Goal: Find contact information: Find contact information

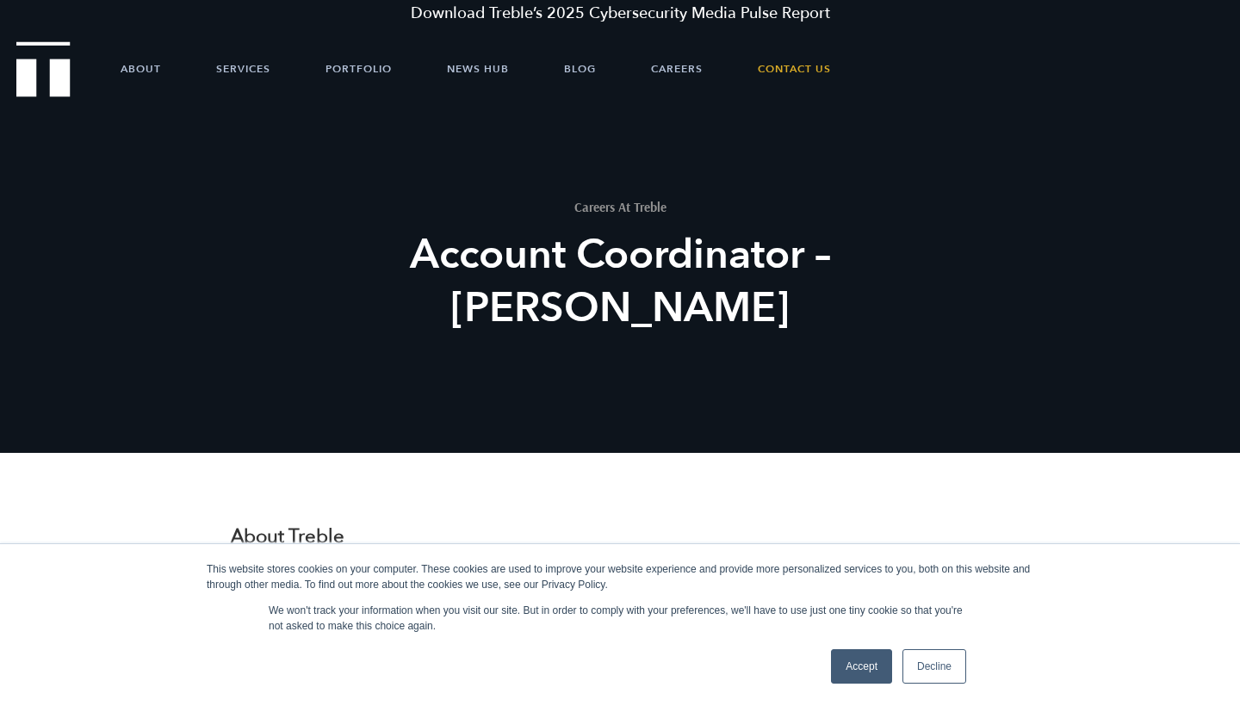
click at [868, 668] on link "Accept" at bounding box center [861, 666] width 61 height 34
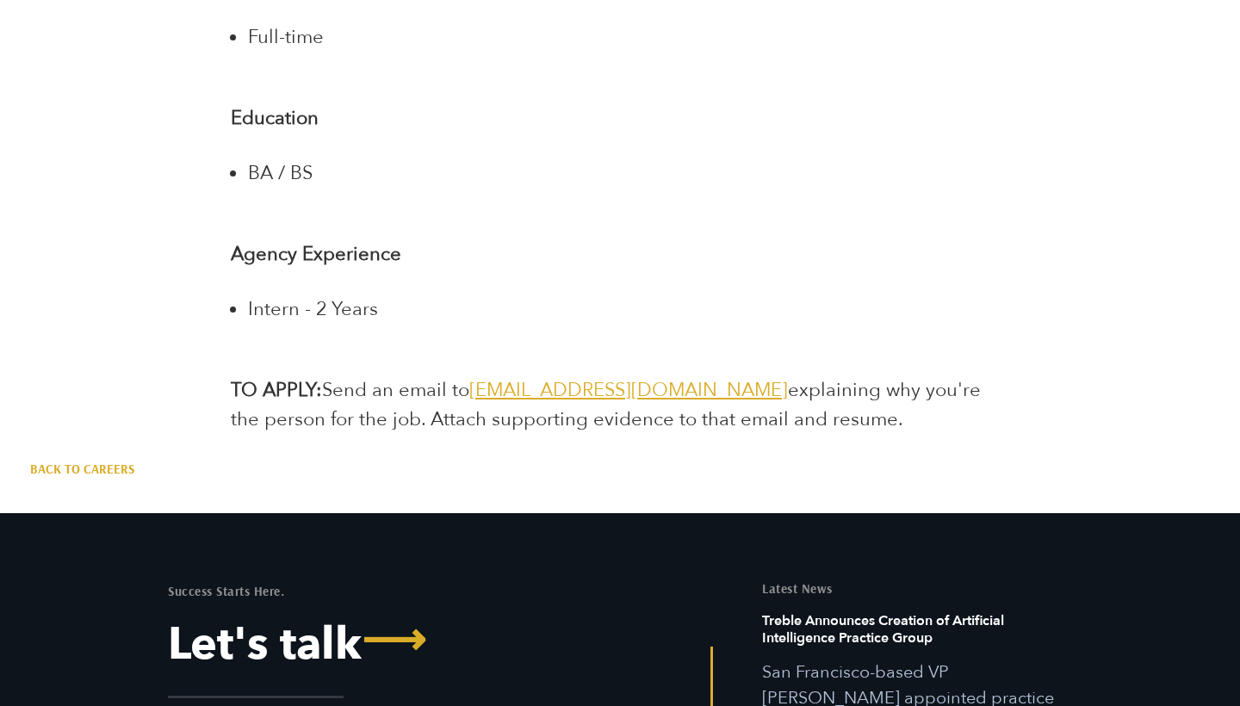
scroll to position [3526, 0]
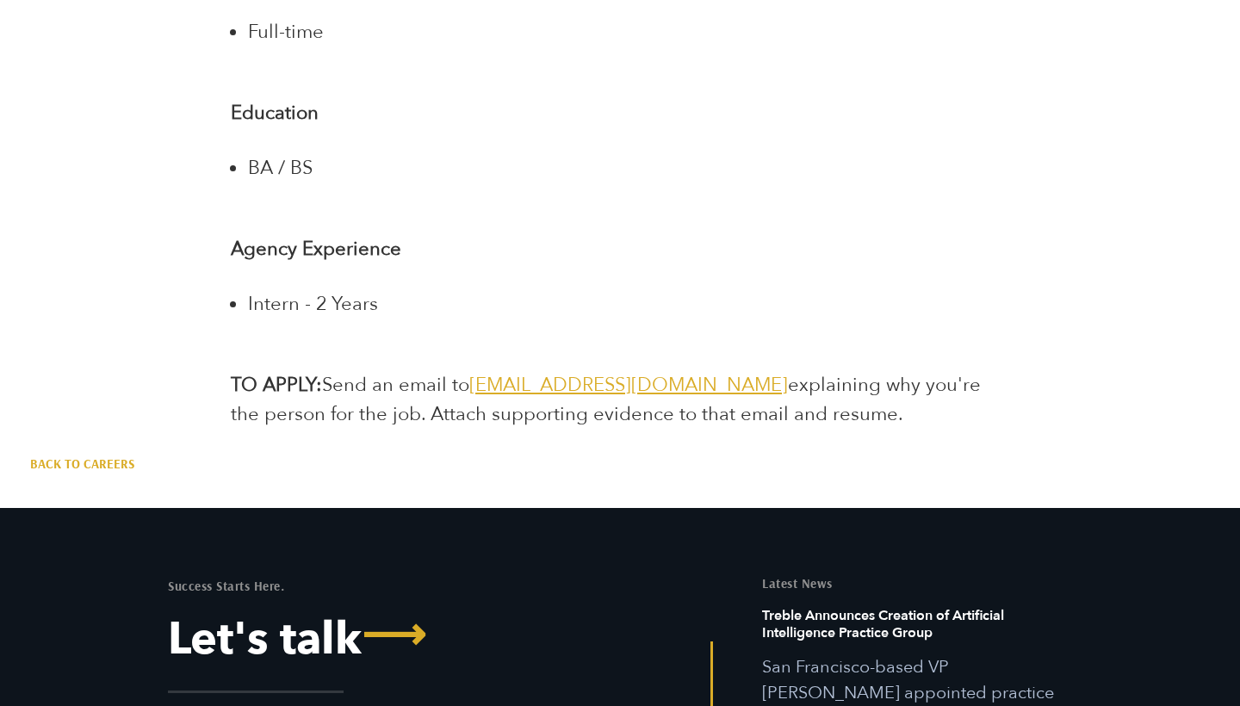
click at [586, 372] on span "[EMAIL_ADDRESS][DOMAIN_NAME]" at bounding box center [628, 385] width 319 height 26
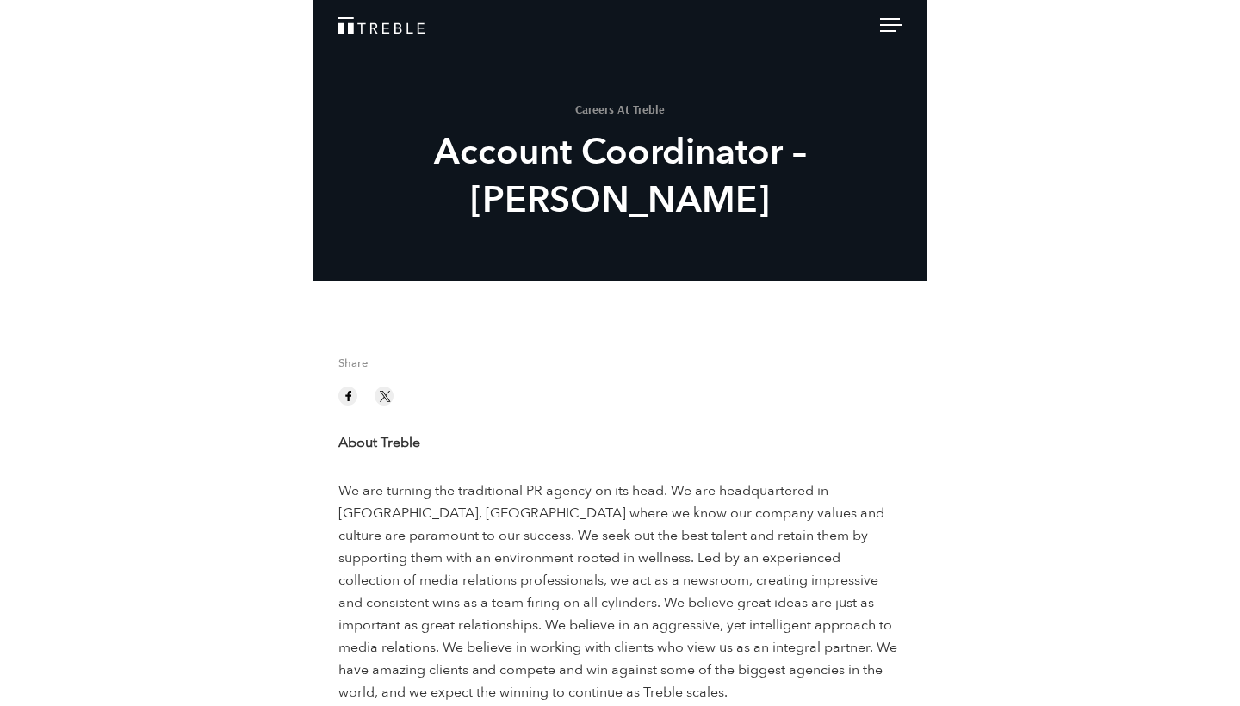
scroll to position [2940, 0]
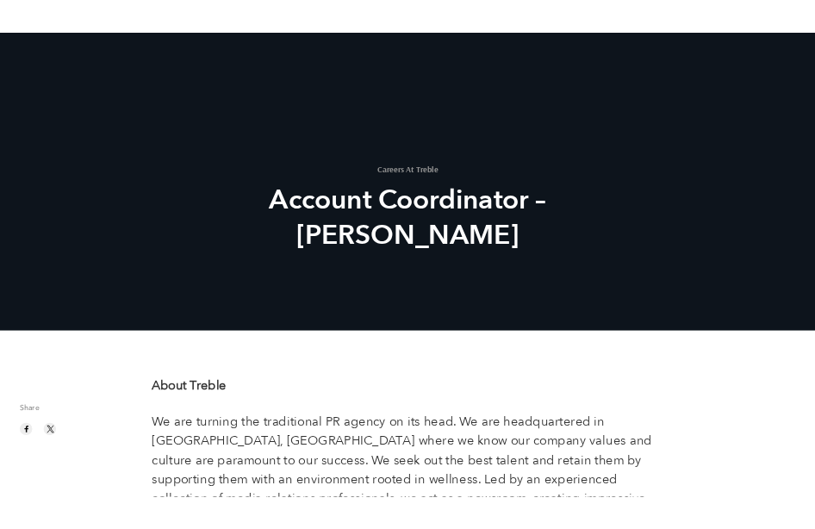
scroll to position [2940, 0]
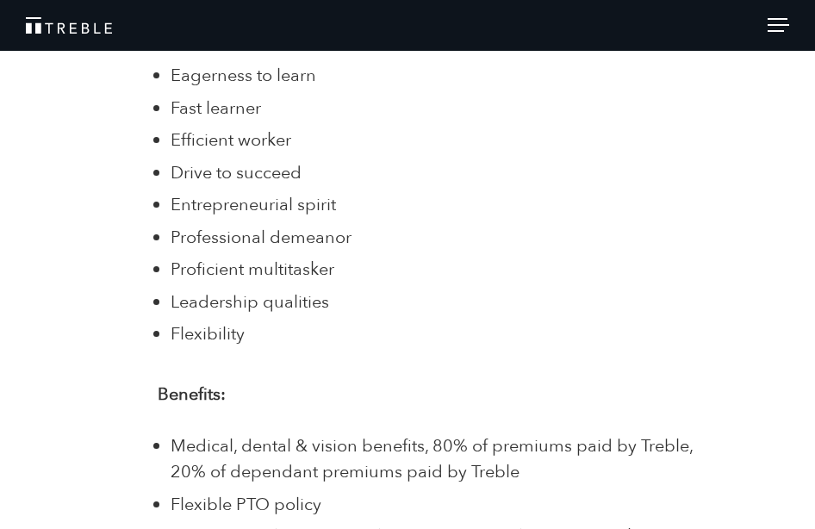
scroll to position [2203, 0]
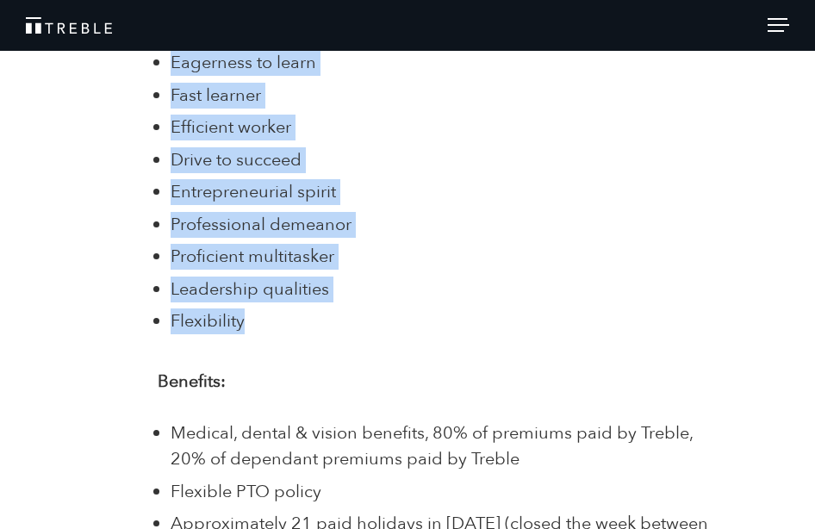
drag, startPoint x: 153, startPoint y: 157, endPoint x: 539, endPoint y: 306, distance: 413.6
copy div "About Treble We are turning the traditional PR agency on its head. We are headq…"
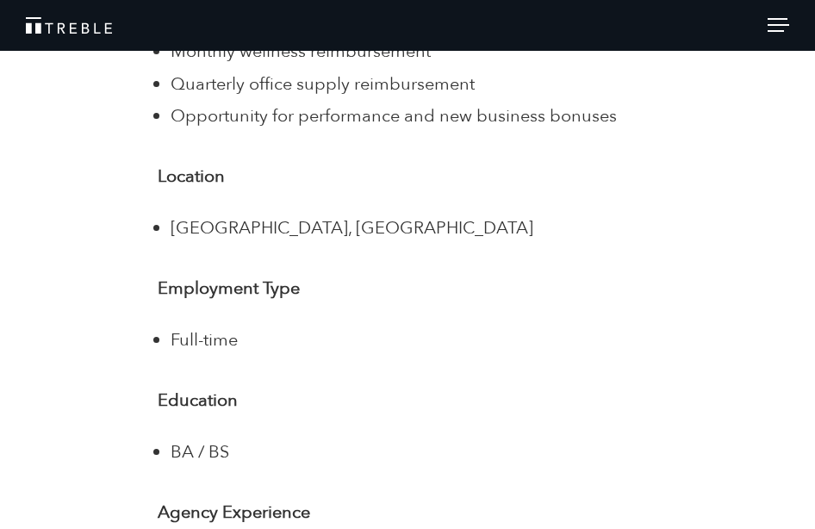
scroll to position [2831, 0]
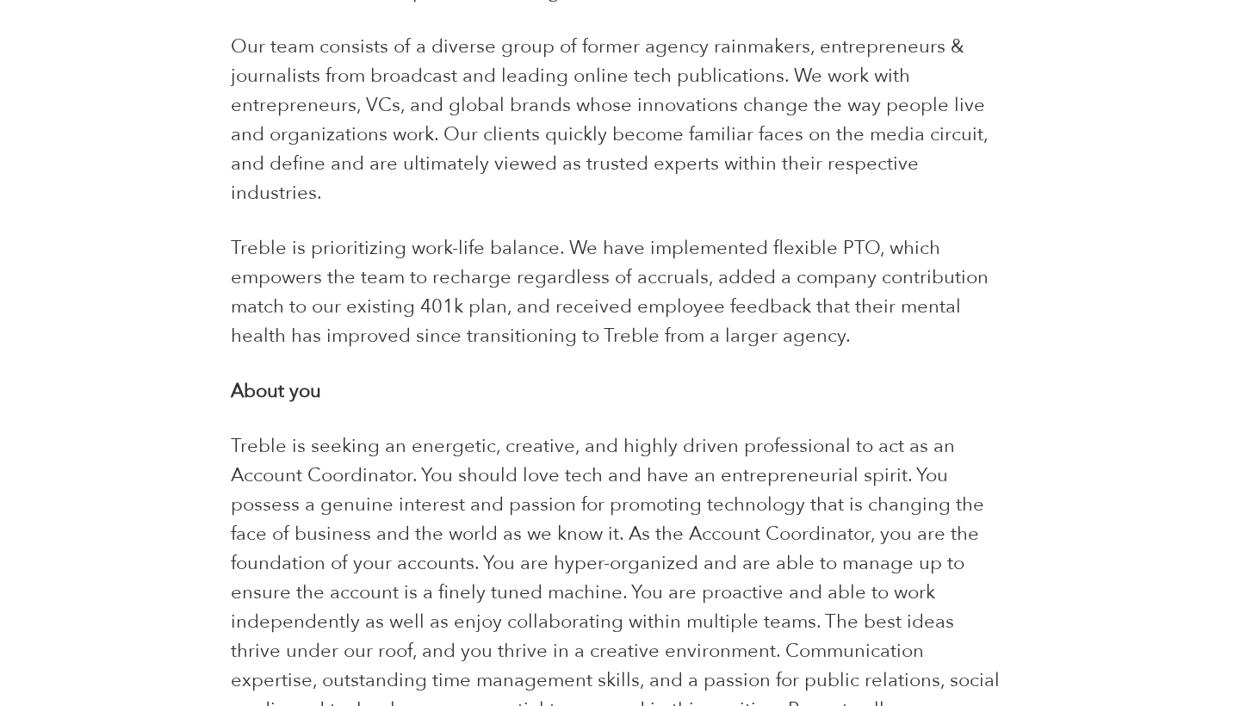
scroll to position [869, 0]
